Goal: Find specific page/section: Find specific page/section

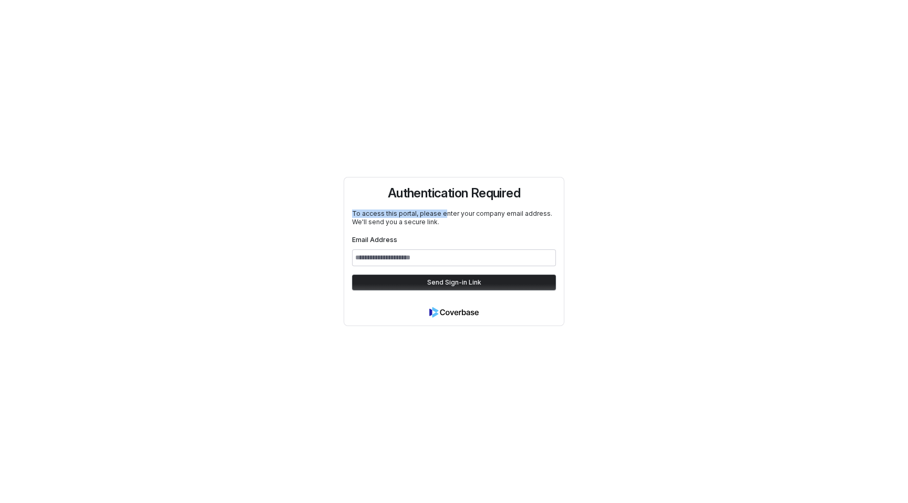
drag, startPoint x: 442, startPoint y: 217, endPoint x: 322, endPoint y: 217, distance: 120.3
click at [321, 217] on div "Authentication Required To access this portal, please enter your company email …" at bounding box center [454, 251] width 908 height 503
drag, startPoint x: 444, startPoint y: 220, endPoint x: 342, endPoint y: 216, distance: 101.4
click at [342, 216] on div "Authentication Required To access this portal, please enter your company email …" at bounding box center [454, 251] width 908 height 503
copy p "To access this portal, please enter your company email address. We'll send you …"
